Goal: Task Accomplishment & Management: Use online tool/utility

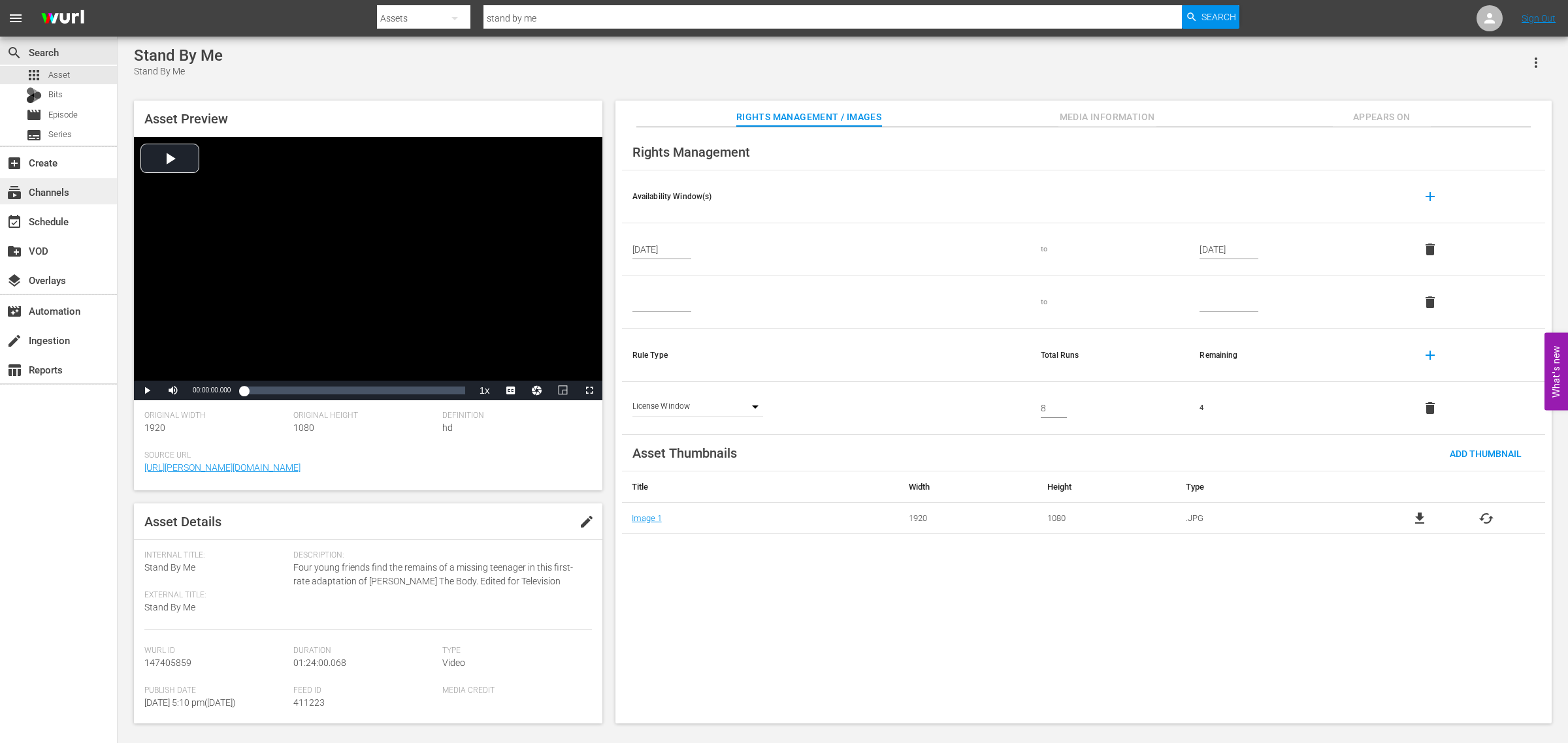
click at [68, 189] on div "subscriptions Channels" at bounding box center [36, 190] width 73 height 11
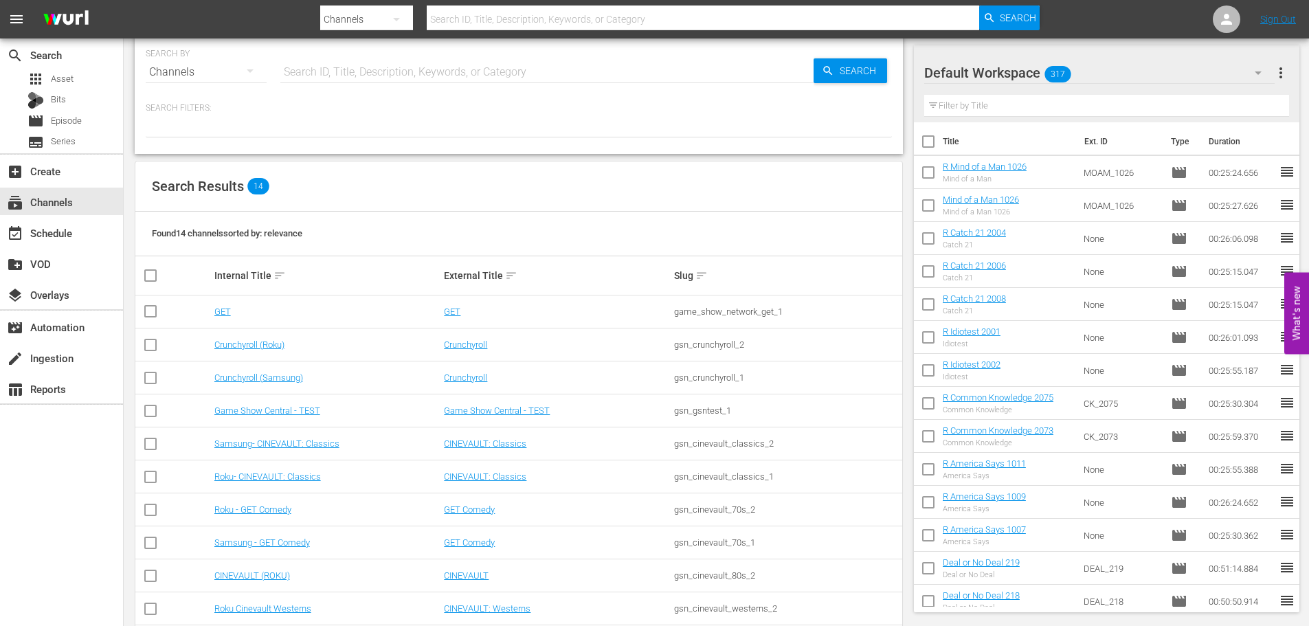
scroll to position [173, 0]
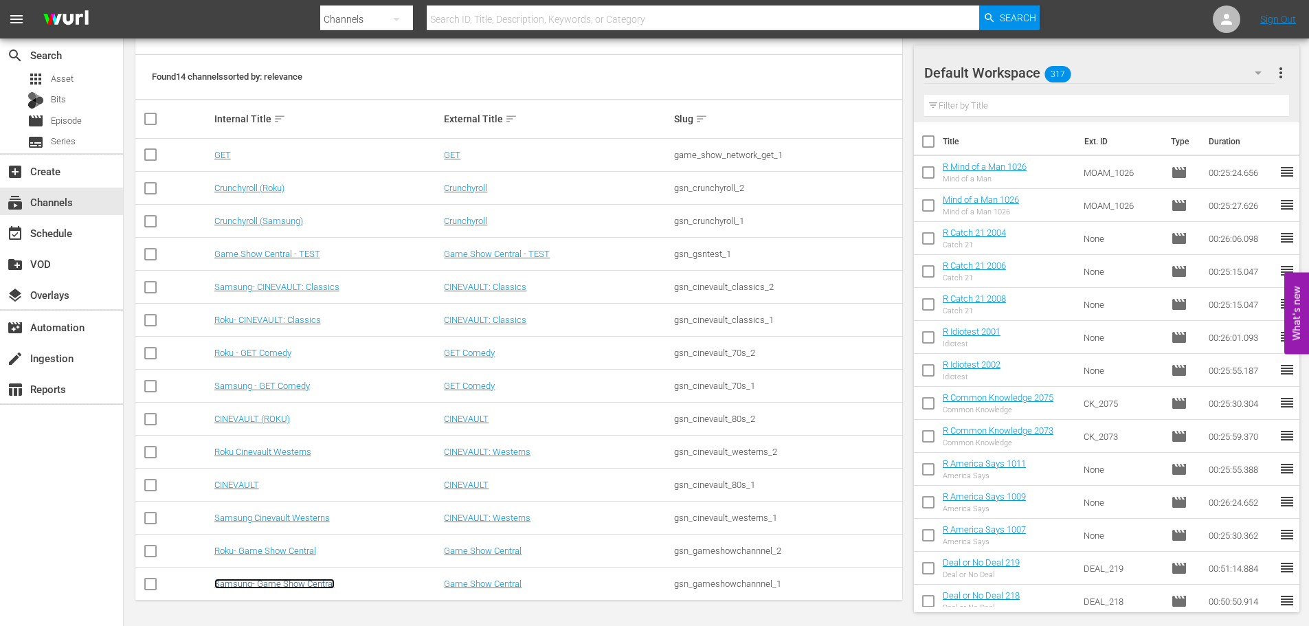
click at [314, 587] on link "Samsung- Game Show Central" at bounding box center [274, 584] width 120 height 10
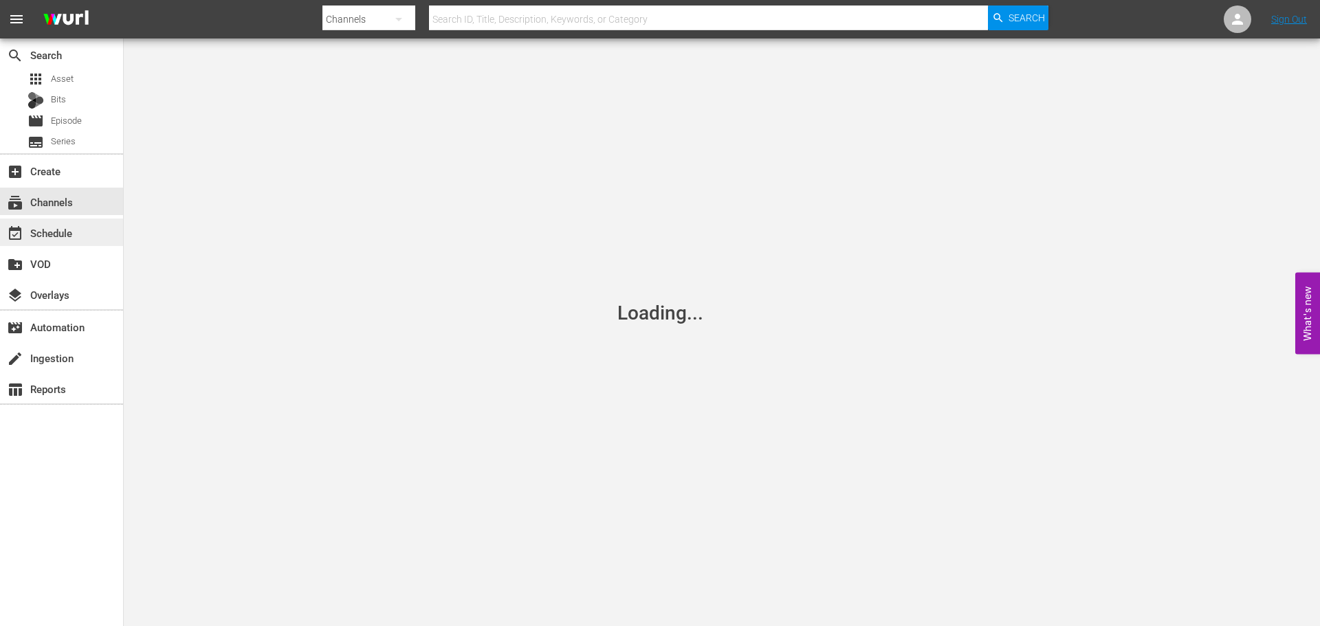
click at [68, 234] on div "event_available Schedule" at bounding box center [38, 231] width 77 height 12
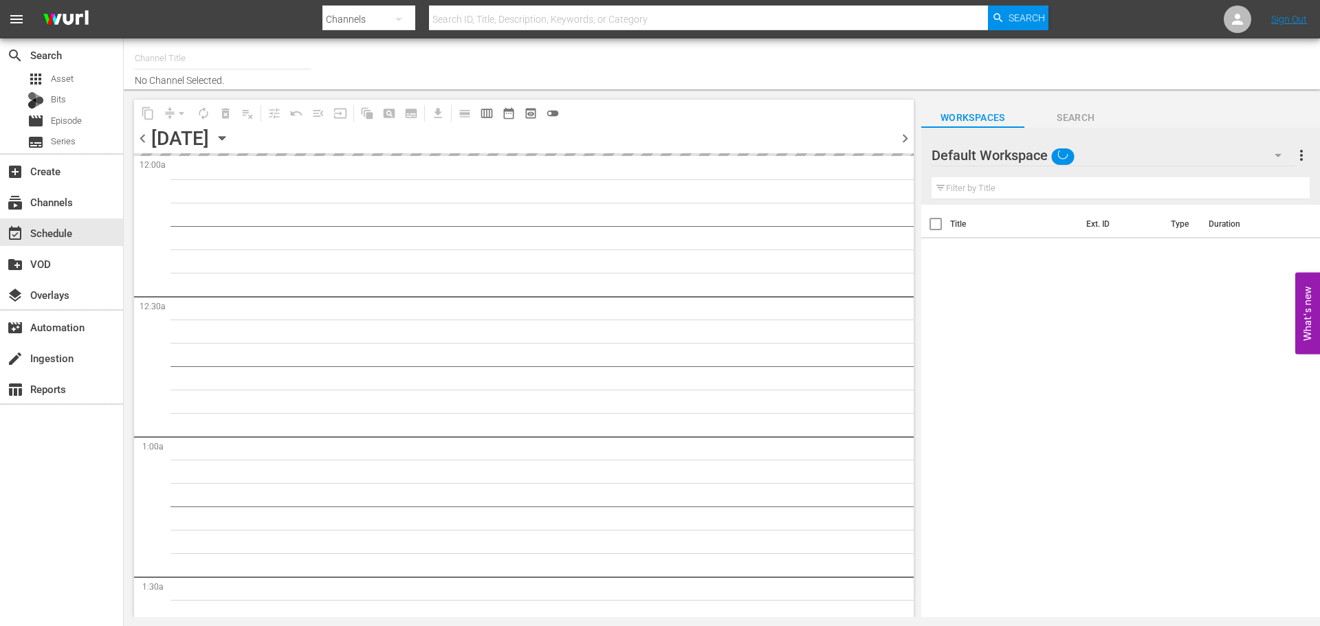
type input "Samsung- Game Show Central (416)"
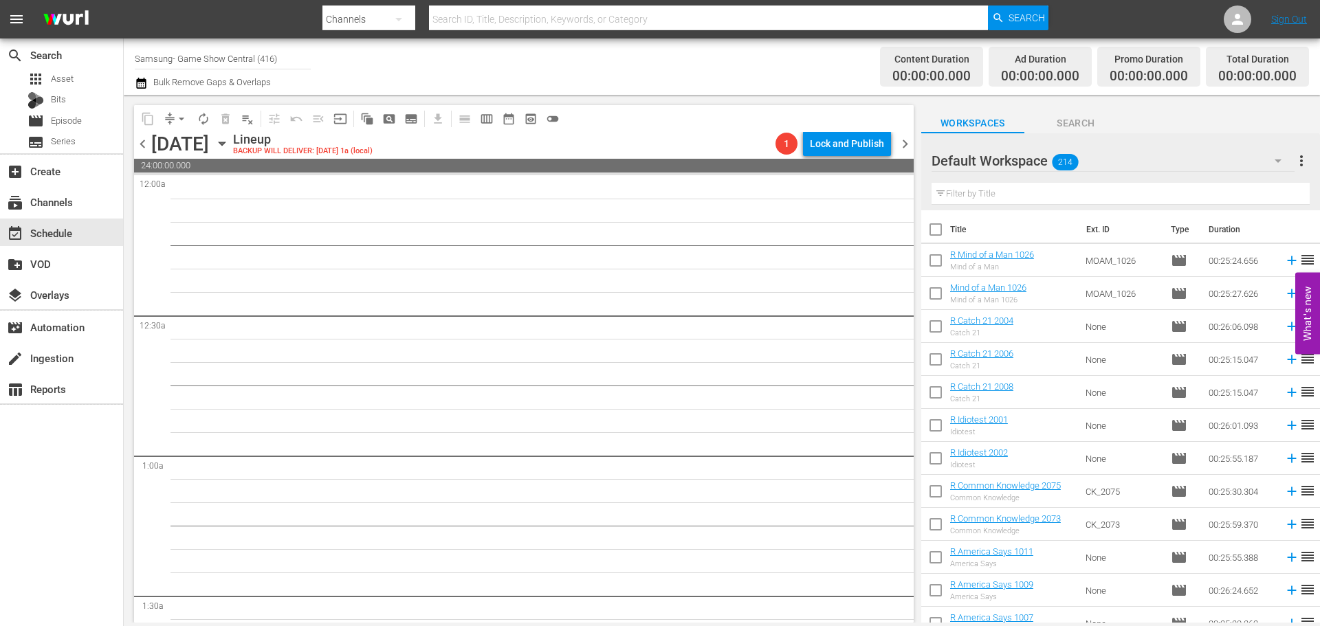
click at [230, 146] on icon "button" at bounding box center [221, 143] width 15 height 15
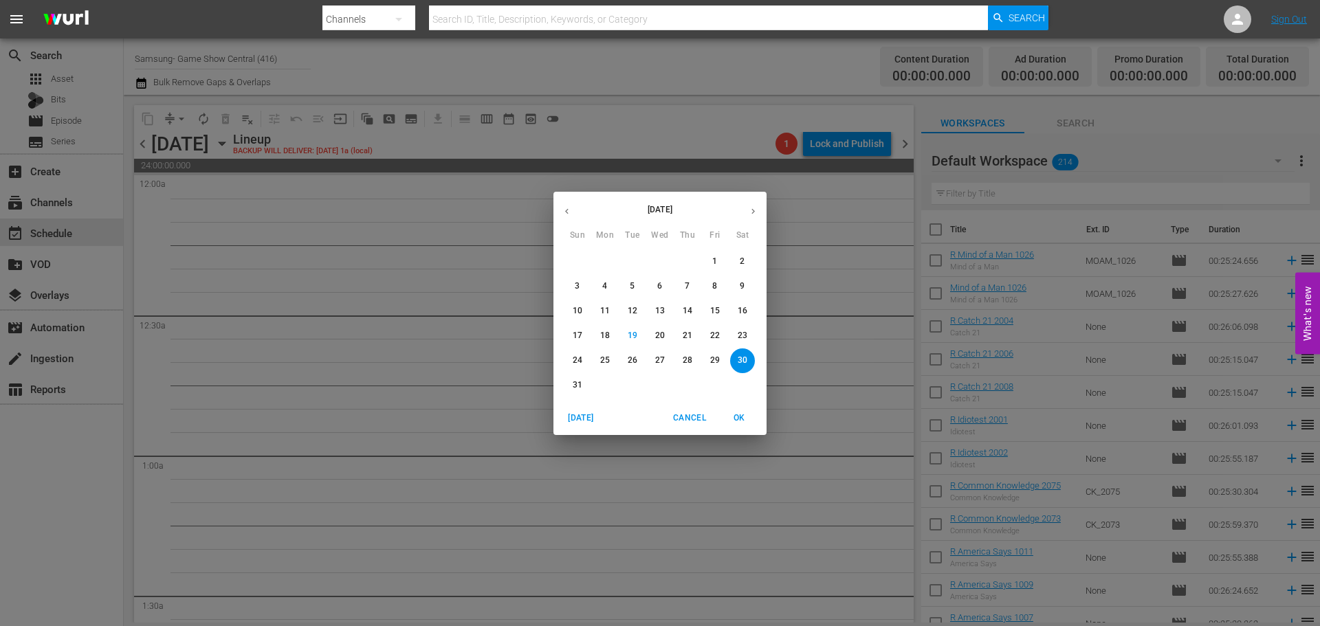
click at [687, 337] on p "21" at bounding box center [687, 336] width 10 height 12
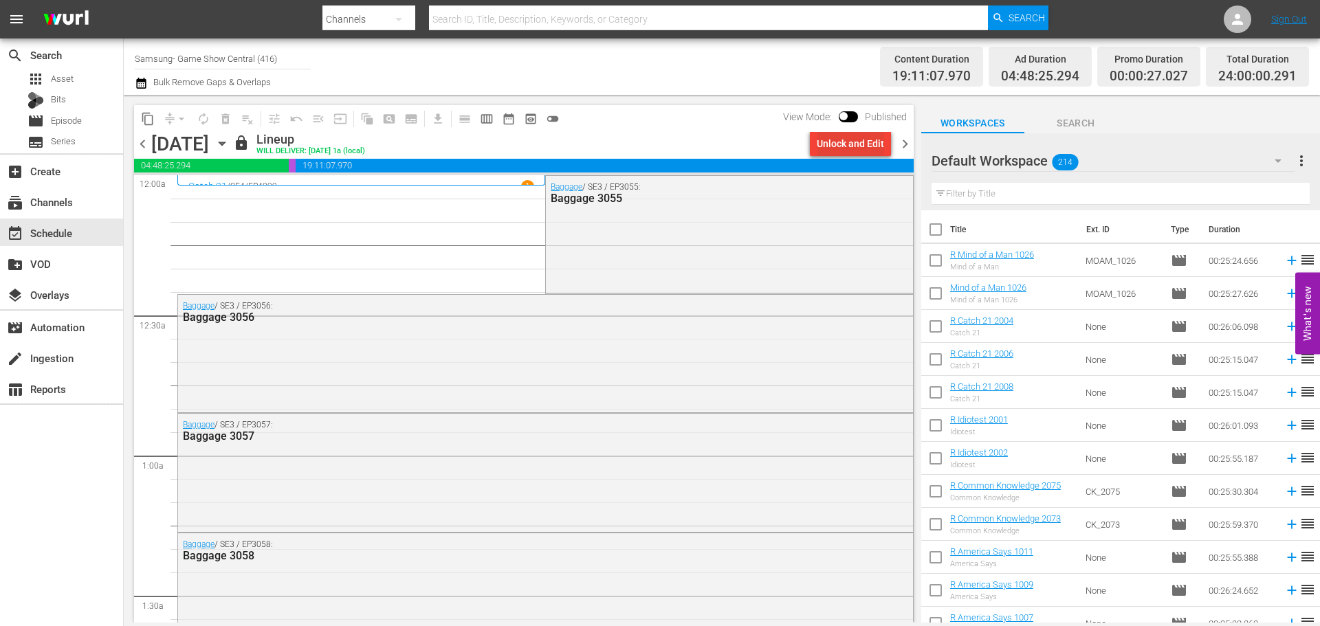
click at [834, 142] on div "Unlock and Edit" at bounding box center [850, 143] width 67 height 25
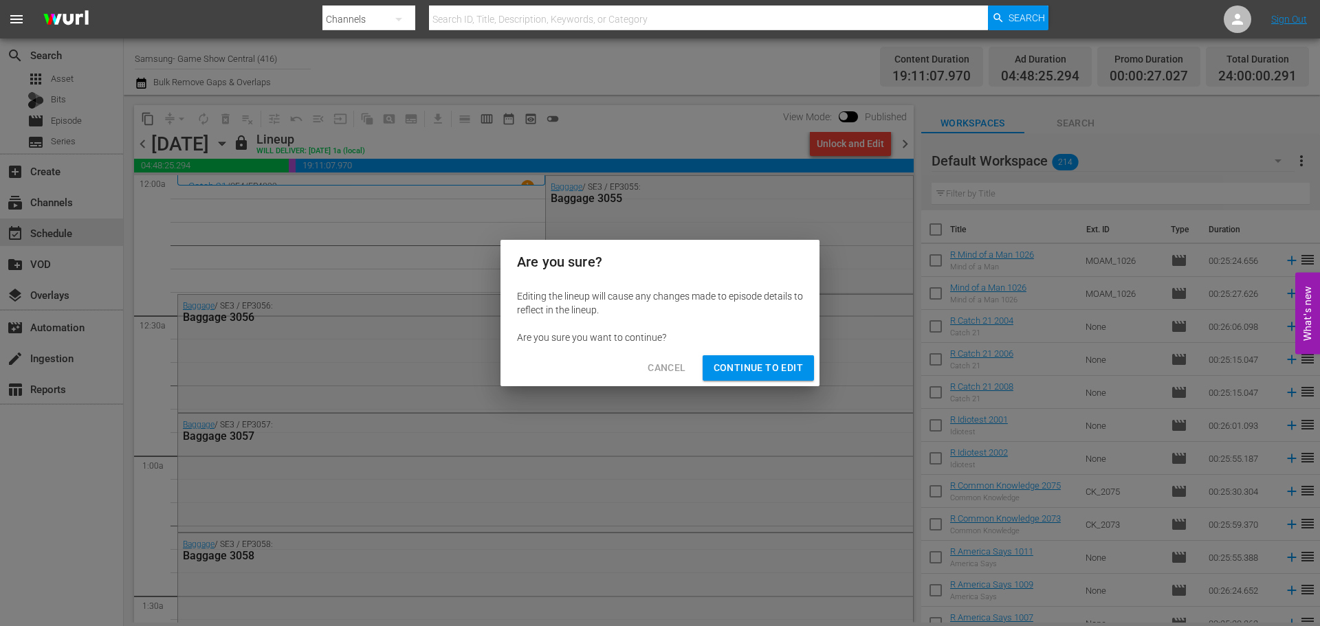
click at [750, 373] on span "Continue to Edit" at bounding box center [757, 367] width 89 height 17
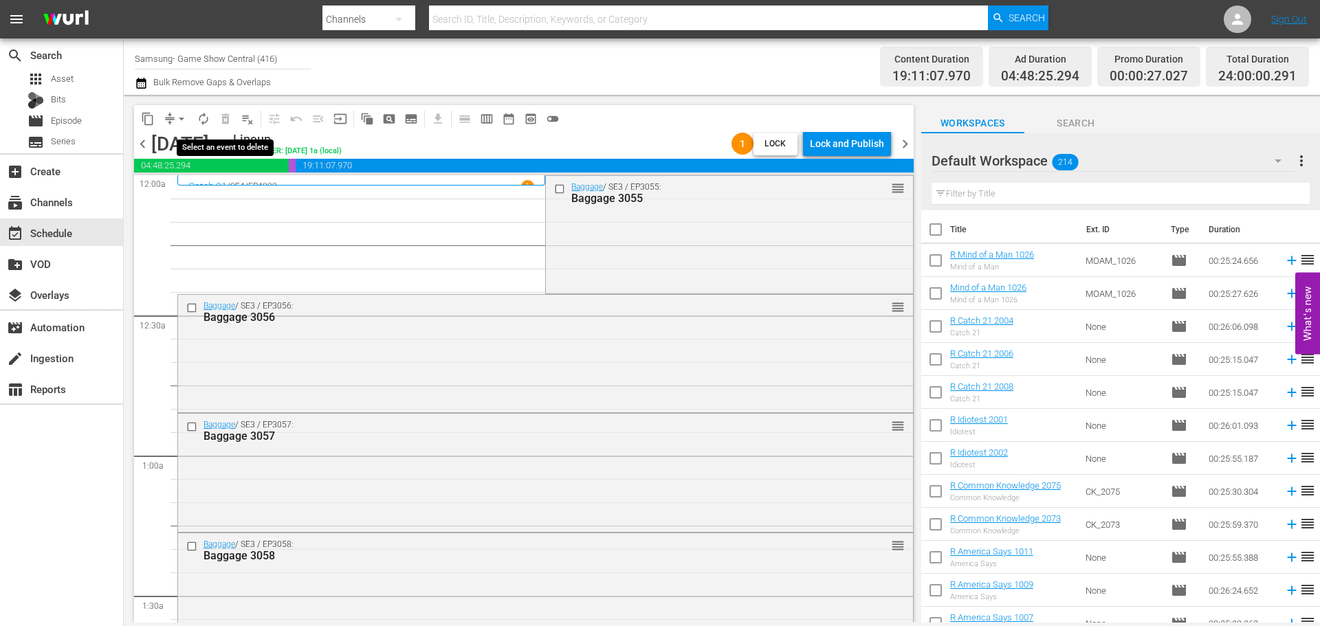
click at [249, 120] on span "playlist_remove_outlined" at bounding box center [248, 119] width 14 height 14
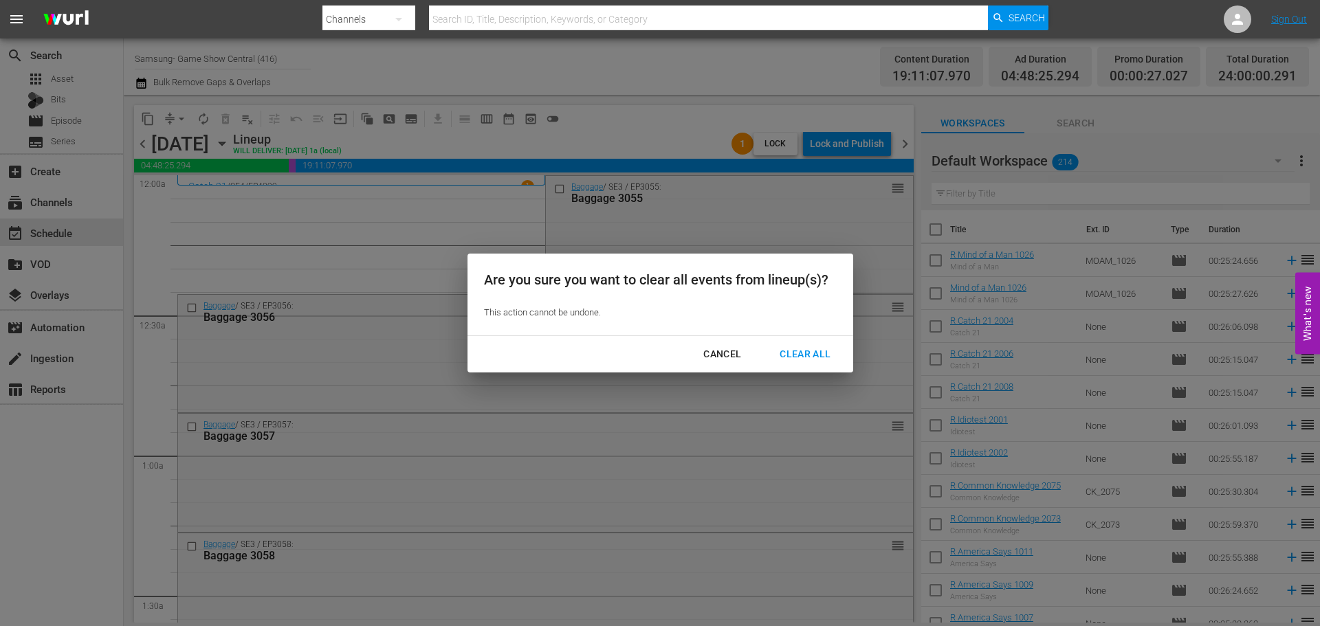
click at [246, 120] on div "Are you sure you want to clear all events from lineup(s)? This action cannot be…" at bounding box center [660, 313] width 1320 height 626
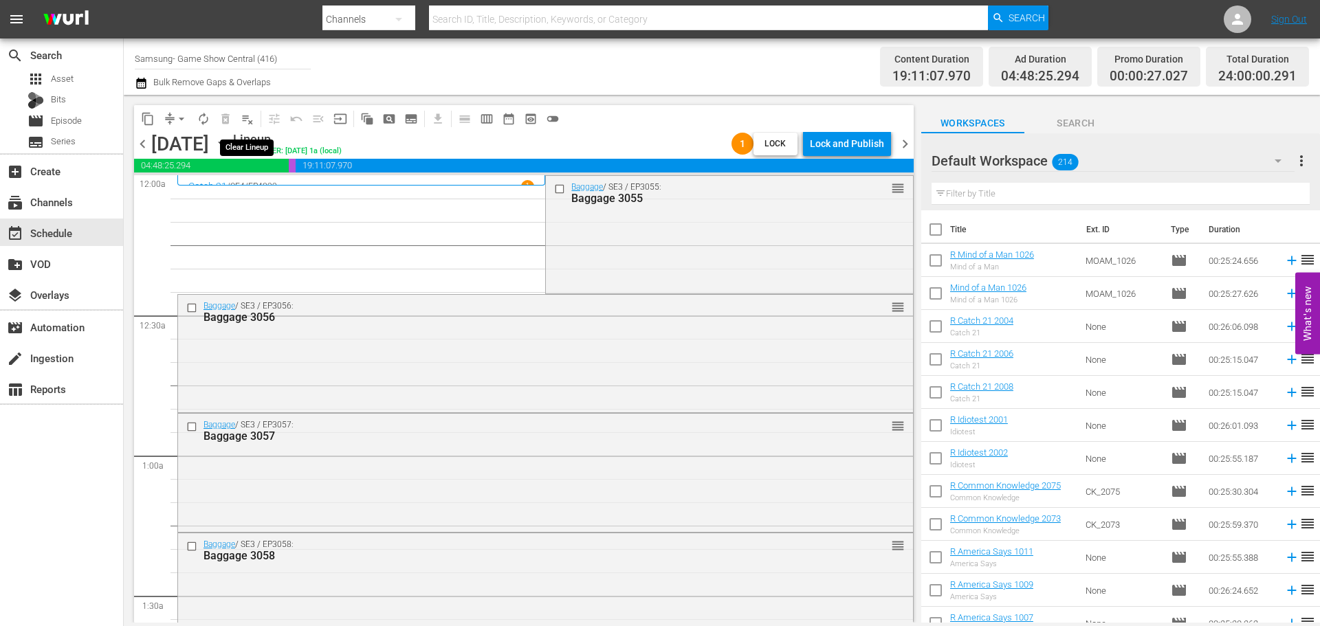
click at [247, 120] on span "playlist_remove_outlined" at bounding box center [248, 119] width 14 height 14
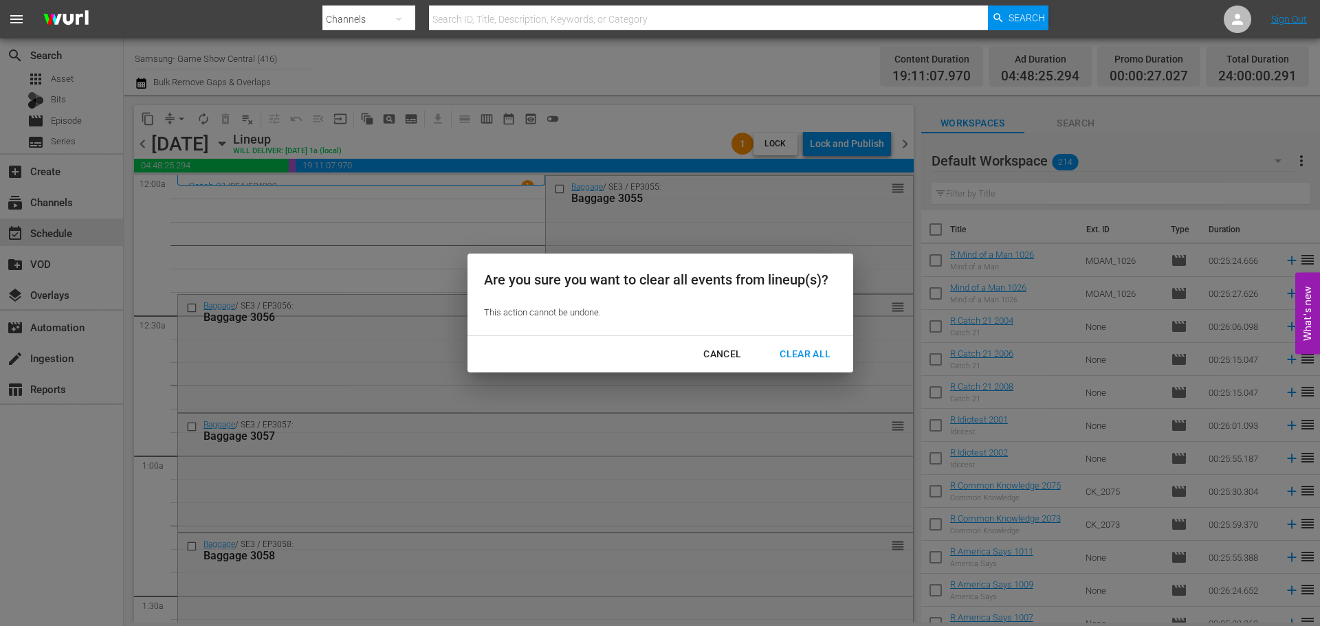
click at [795, 359] on div "Clear All" at bounding box center [804, 354] width 73 height 17
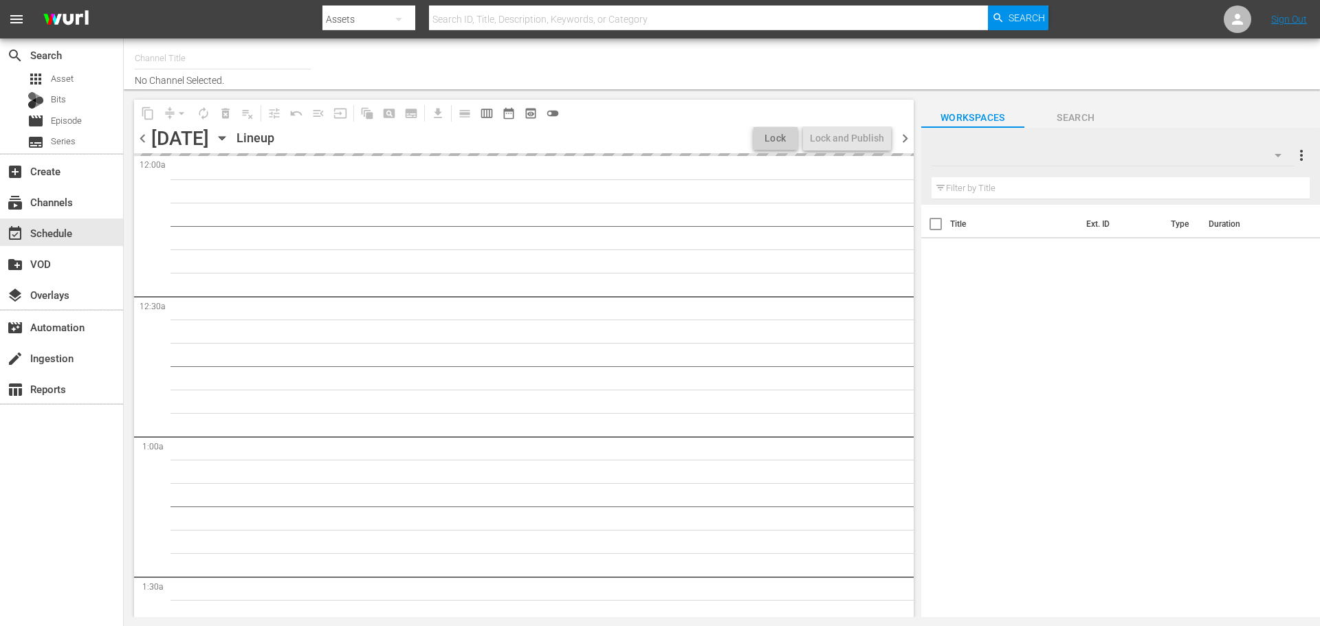
type input "Samsung- Game Show Central (416)"
